Goal: Transaction & Acquisition: Purchase product/service

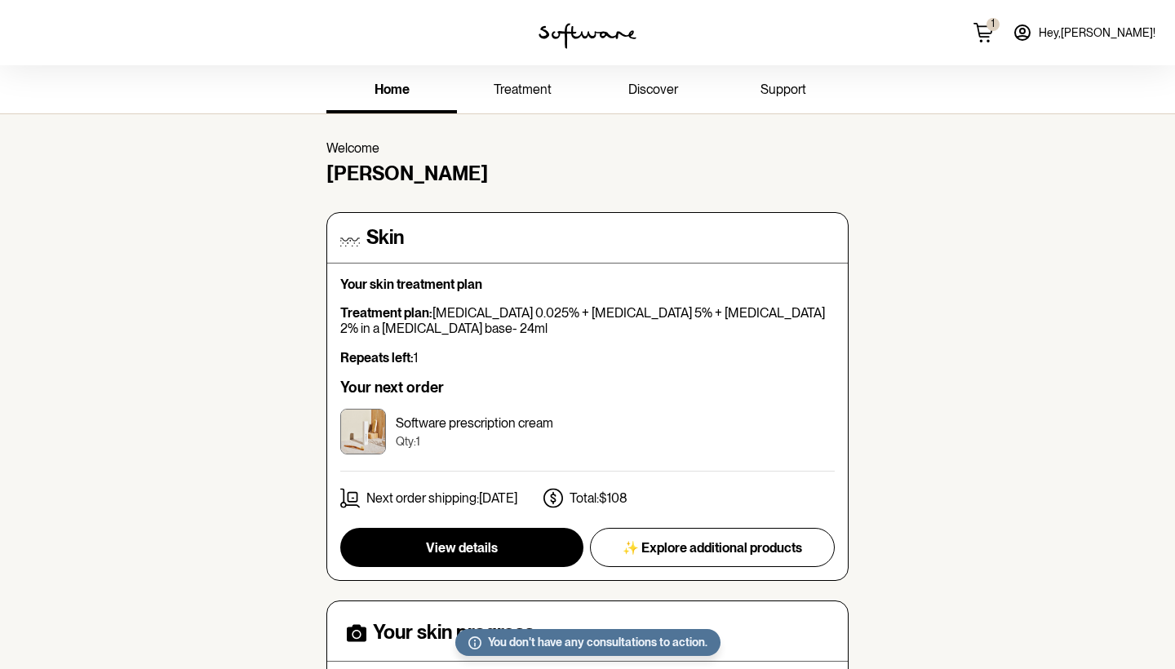
click at [552, 94] on link "treatment" at bounding box center [522, 91] width 131 height 45
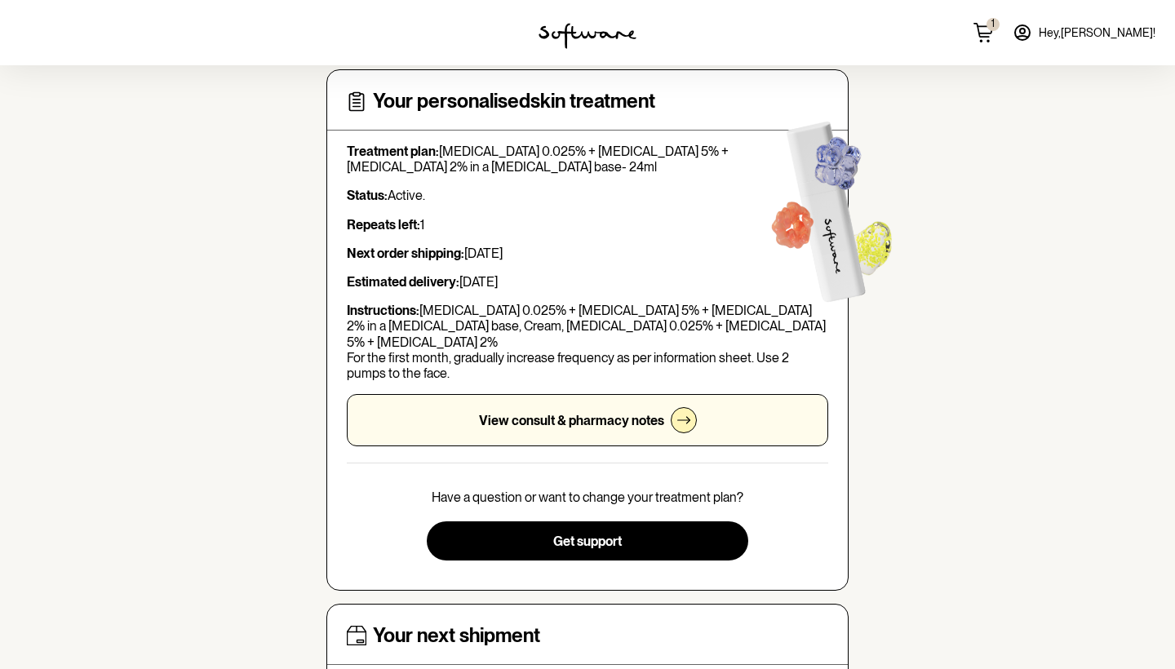
scroll to position [70, 0]
